Goal: Information Seeking & Learning: Learn about a topic

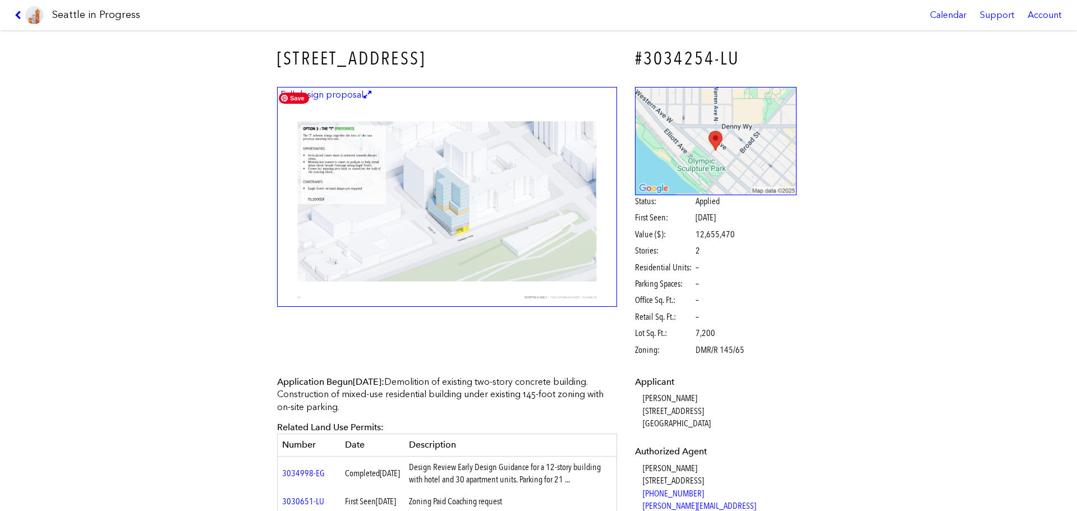
click at [556, 238] on img at bounding box center [447, 197] width 340 height 220
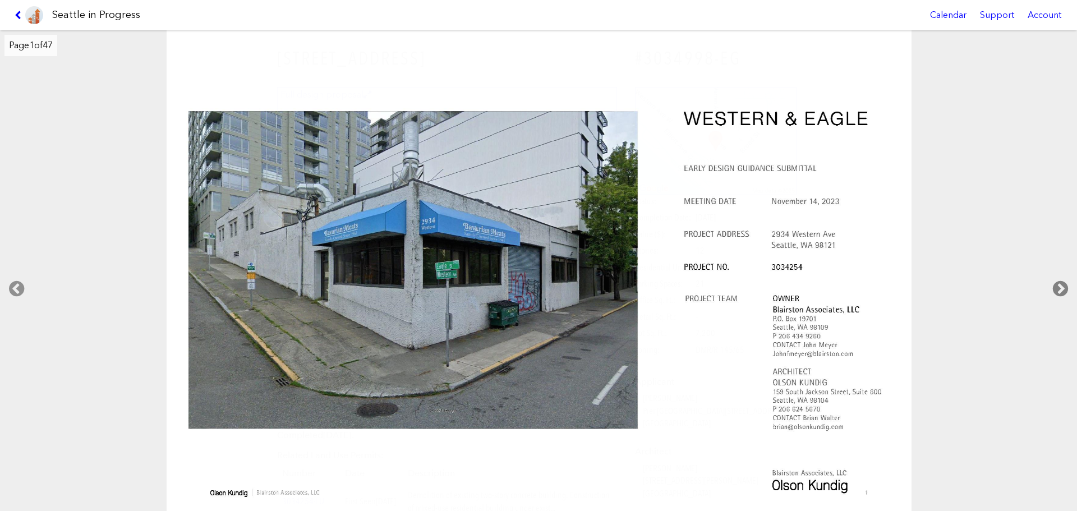
click at [1064, 287] on icon at bounding box center [1060, 289] width 33 height 36
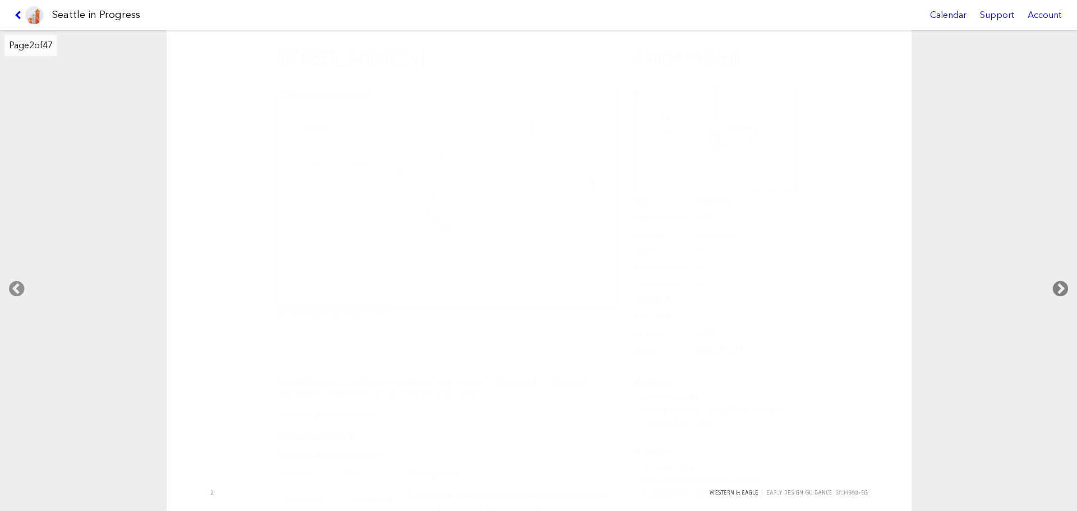
click at [1066, 285] on icon at bounding box center [1060, 289] width 33 height 36
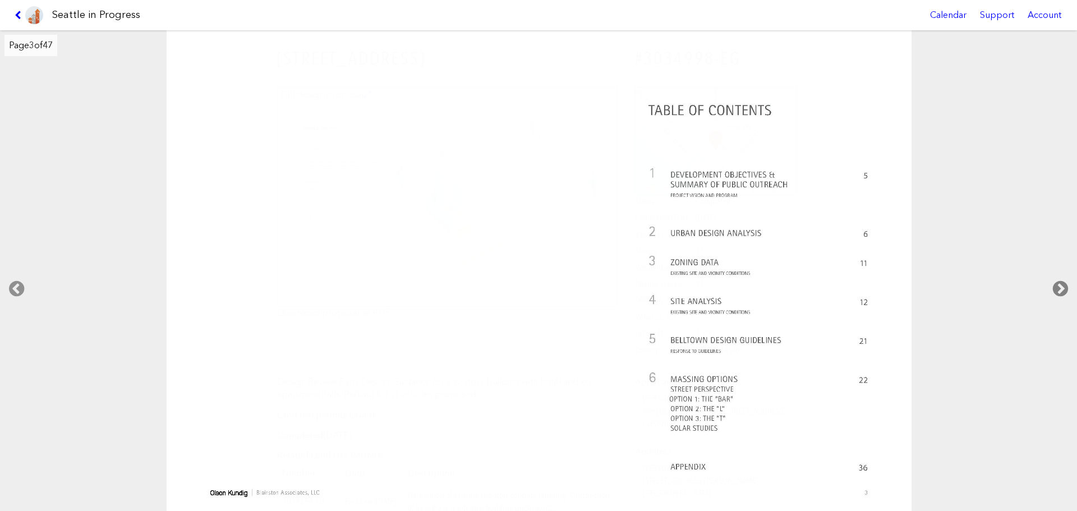
click at [1058, 288] on icon at bounding box center [1060, 289] width 33 height 36
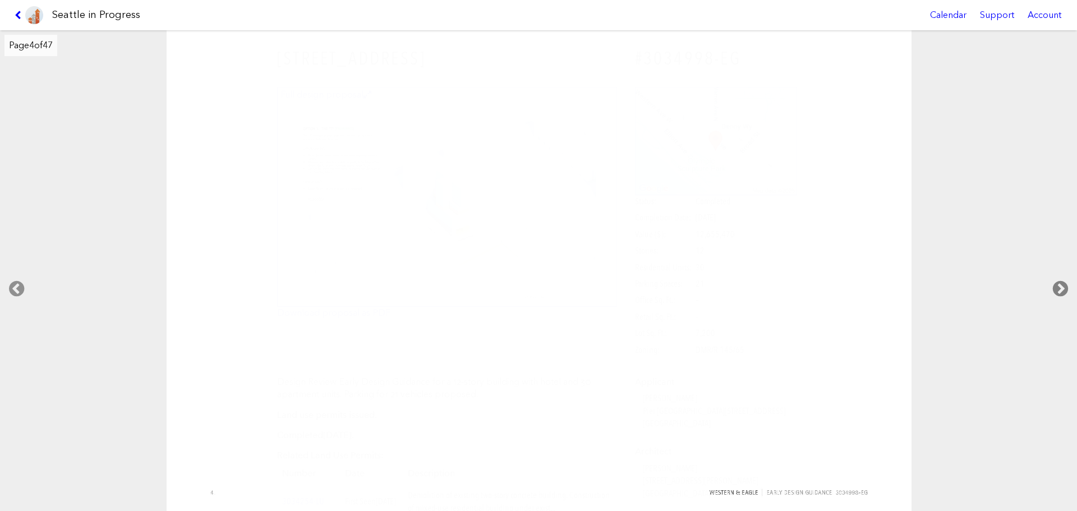
click at [1057, 288] on icon at bounding box center [1060, 289] width 33 height 36
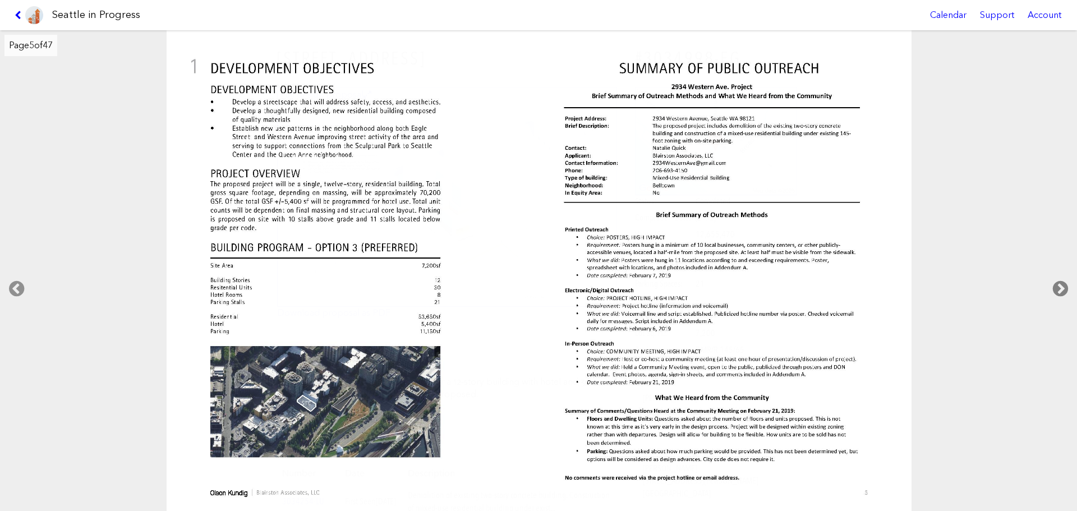
click at [1057, 288] on icon at bounding box center [1060, 289] width 33 height 36
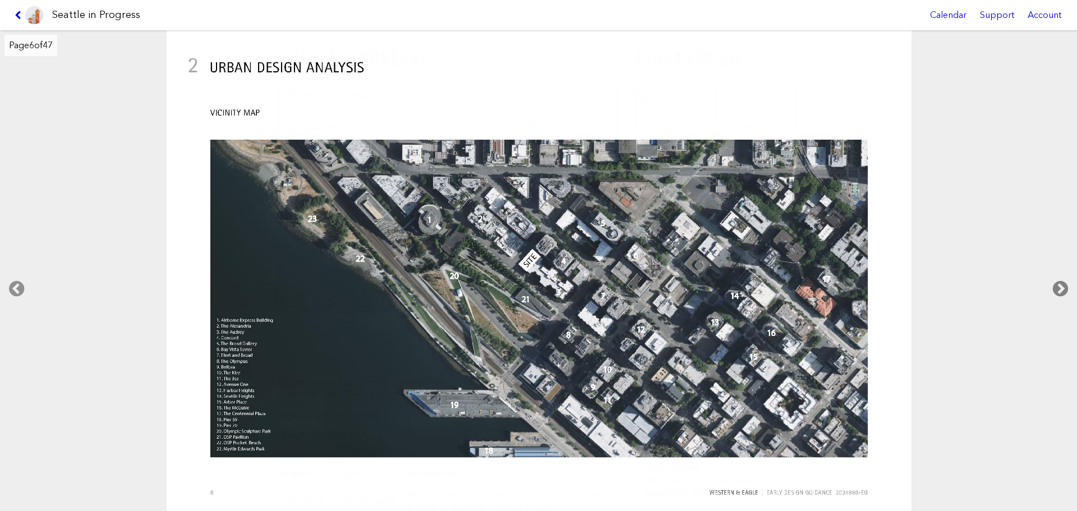
click at [1057, 288] on icon at bounding box center [1060, 289] width 33 height 36
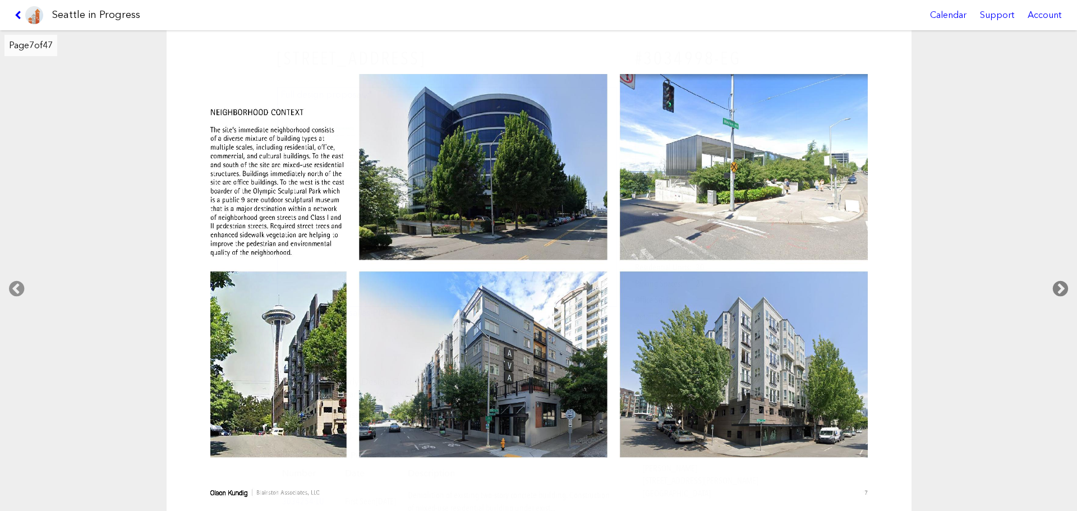
click at [1057, 288] on icon at bounding box center [1060, 289] width 33 height 36
